Goal: Transaction & Acquisition: Register for event/course

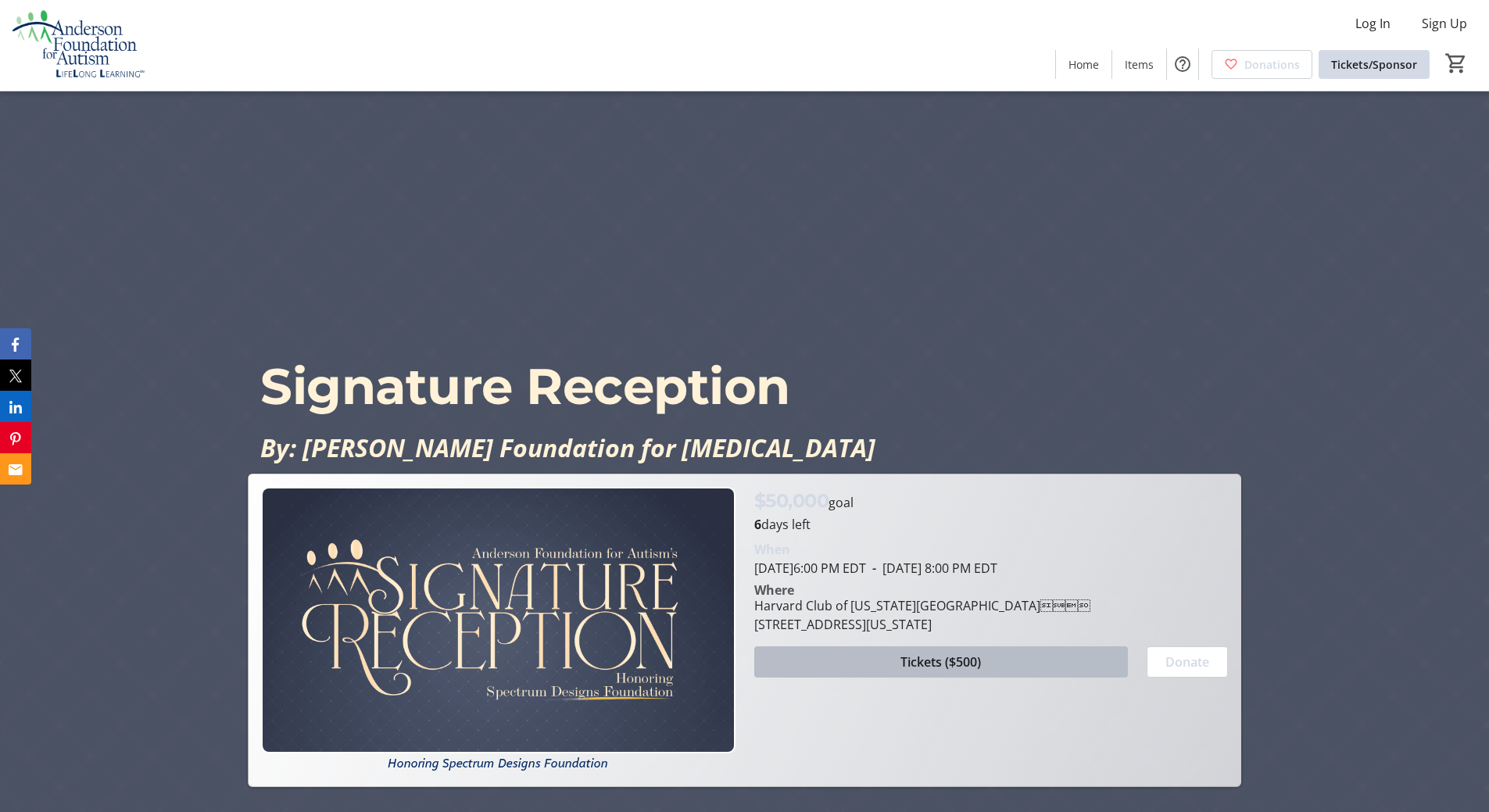
click at [1013, 661] on span at bounding box center [941, 662] width 374 height 38
